Goal: Information Seeking & Learning: Learn about a topic

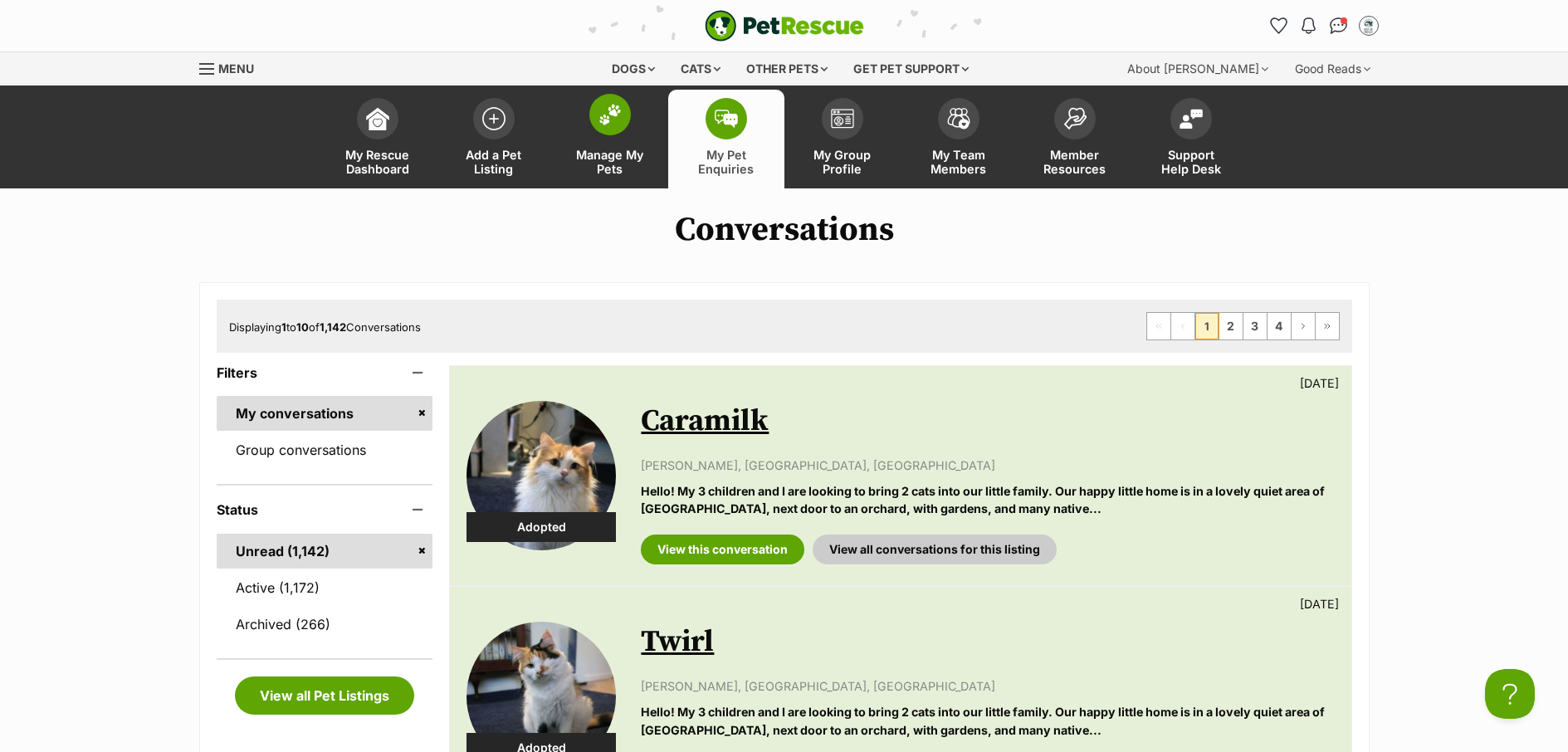
click at [617, 172] on span "Manage My Pets" at bounding box center [610, 161] width 74 height 28
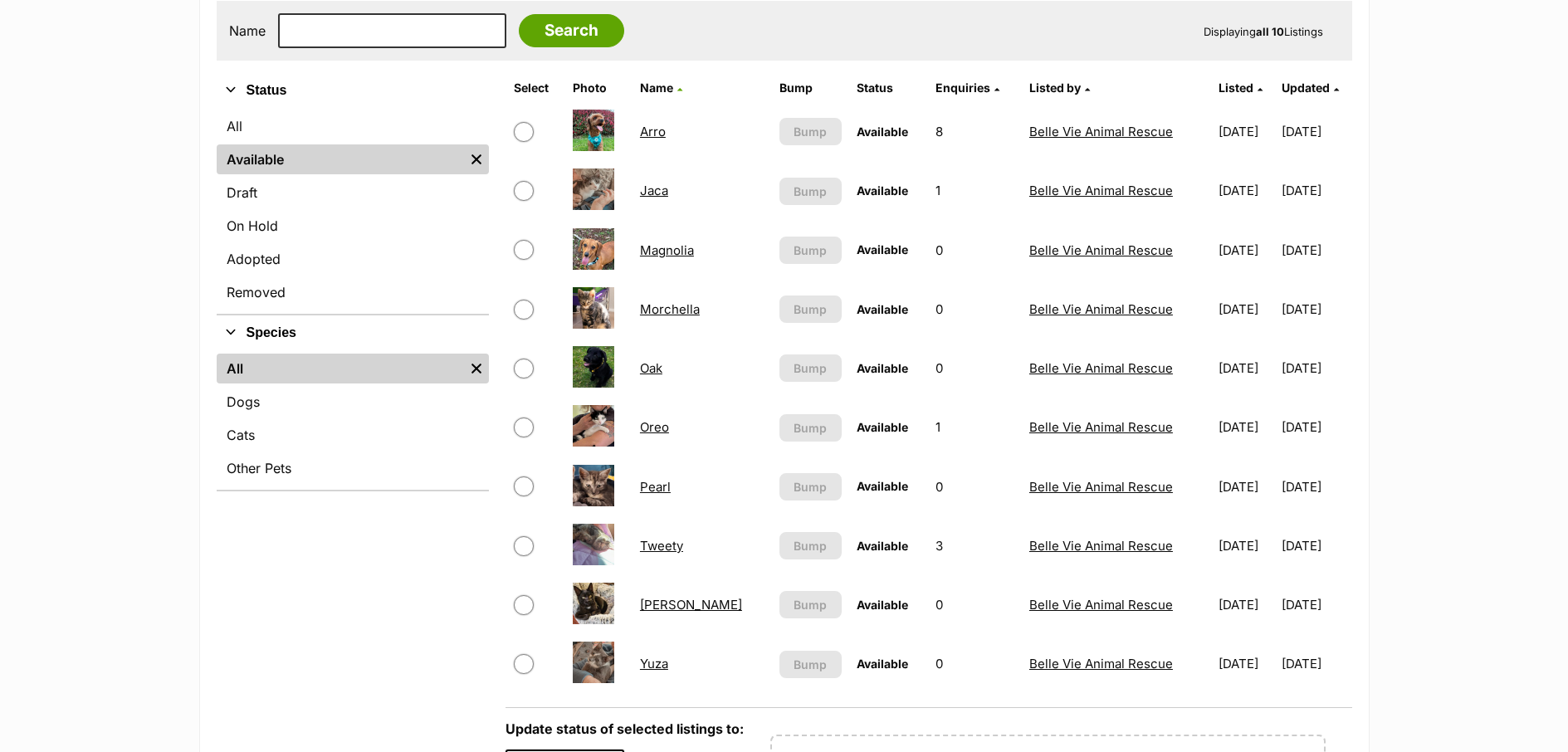
click at [661, 662] on link "Yuza" at bounding box center [653, 663] width 28 height 16
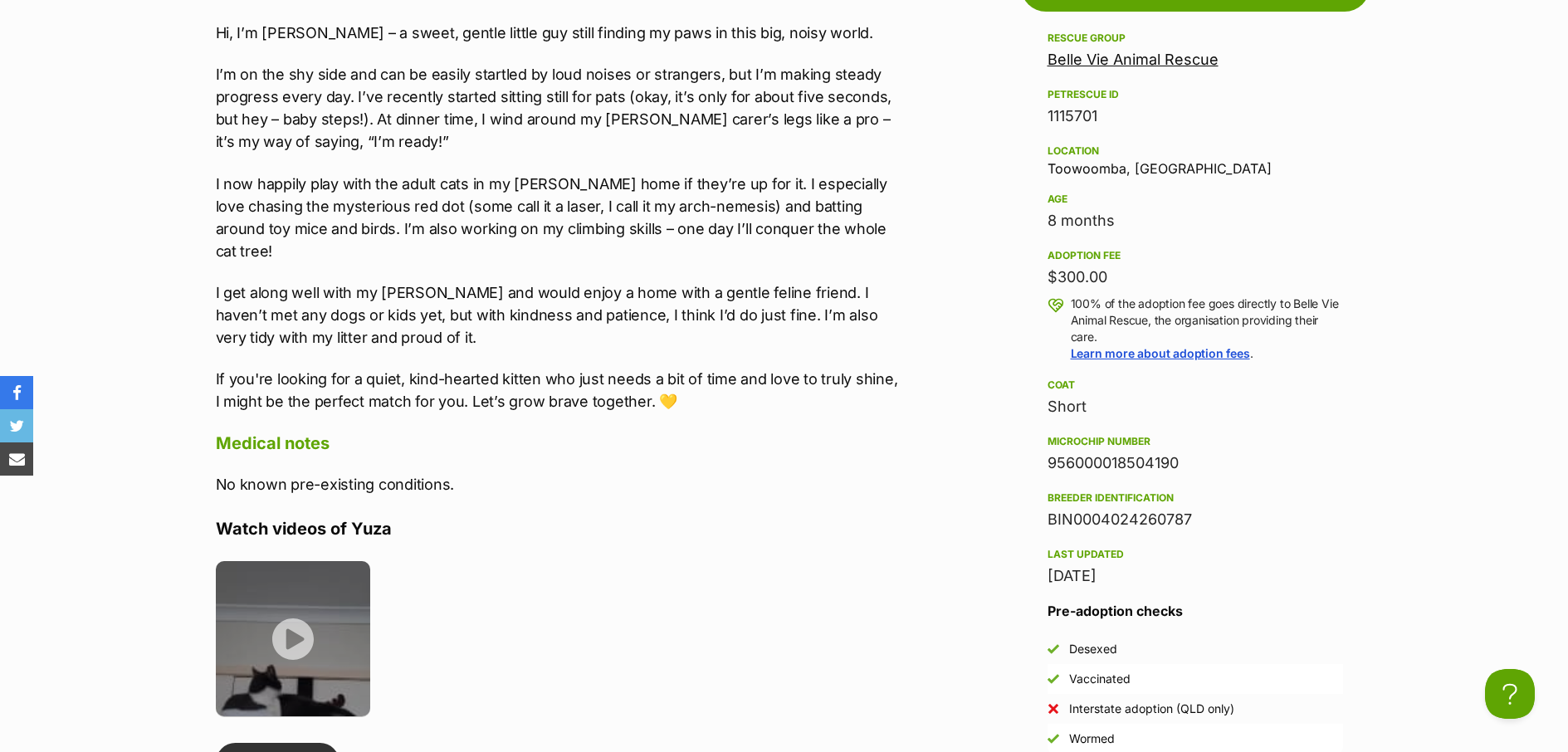
scroll to position [1484, 0]
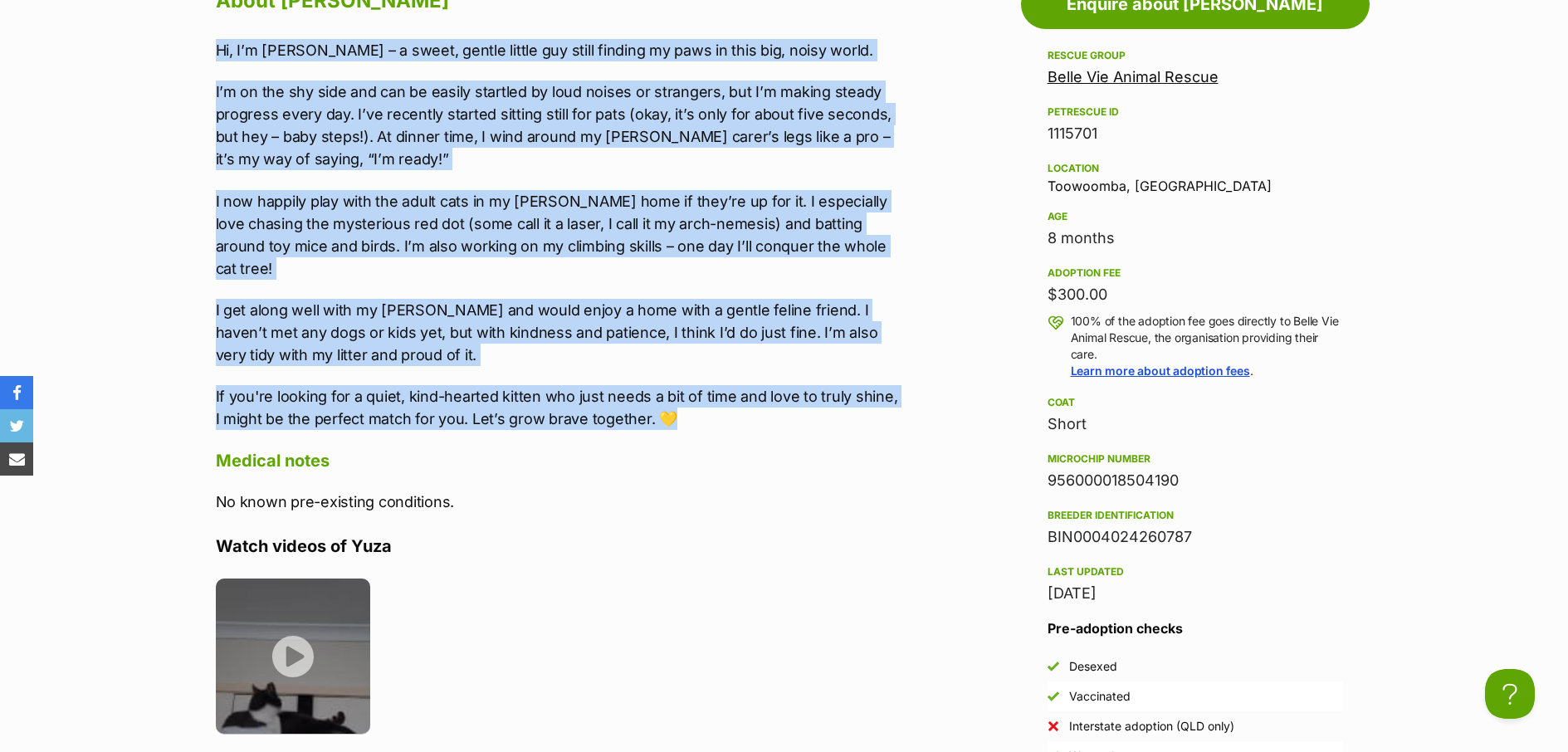
drag, startPoint x: 515, startPoint y: 306, endPoint x: 212, endPoint y: 46, distance: 399.3
click at [212, 46] on div "About [PERSON_NAME] Hi, I’m [PERSON_NAME] – a sweet, gentle little guy still fi…" at bounding box center [550, 668] width 702 height 1373
copy div "Lo, I’d Sita – c adipi, elitse doeius tem incid utlabor et dolo ma aliq eni, ad…"
